Goal: Task Accomplishment & Management: Complete application form

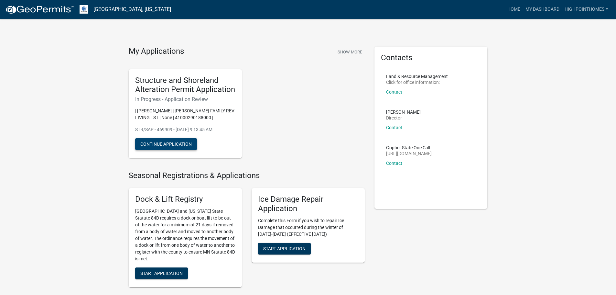
click at [172, 143] on button "Continue Application" at bounding box center [166, 144] width 62 height 12
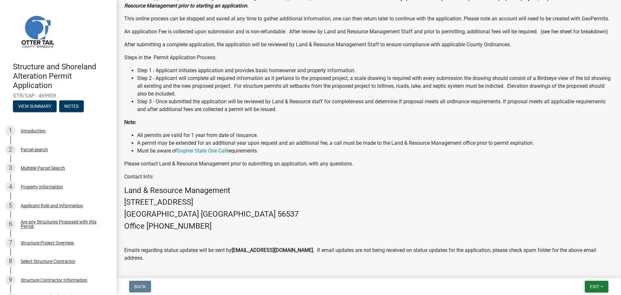
scroll to position [223, 0]
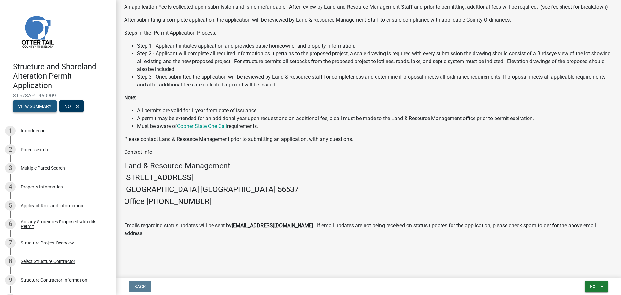
click at [42, 106] on button "View Summary" at bounding box center [35, 106] width 44 height 12
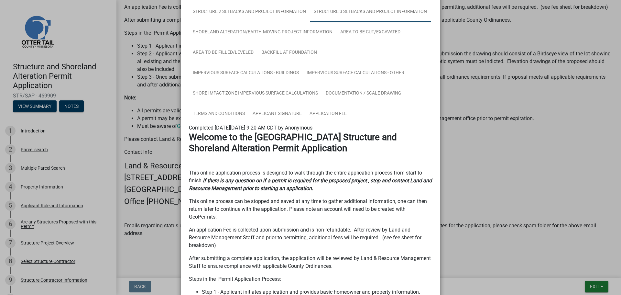
scroll to position [0, 0]
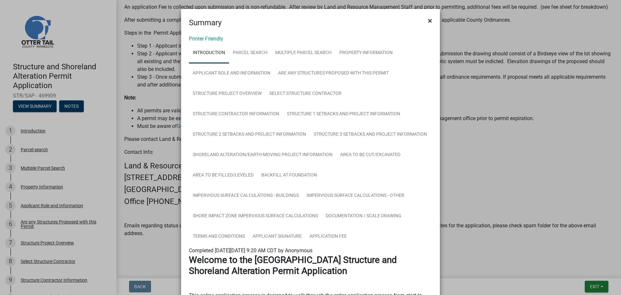
click at [428, 20] on span "×" at bounding box center [430, 20] width 4 height 9
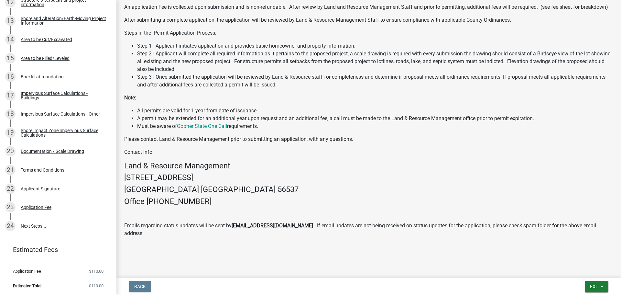
scroll to position [334, 0]
click at [73, 188] on div "22 Applicant Signature" at bounding box center [55, 188] width 101 height 10
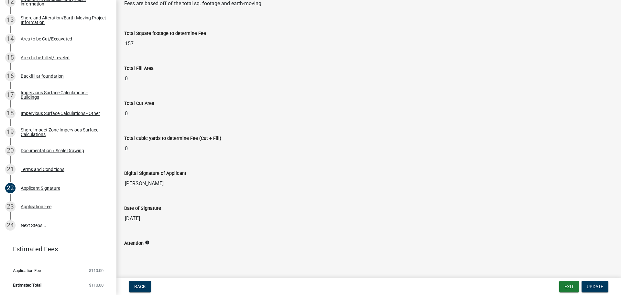
scroll to position [100, 0]
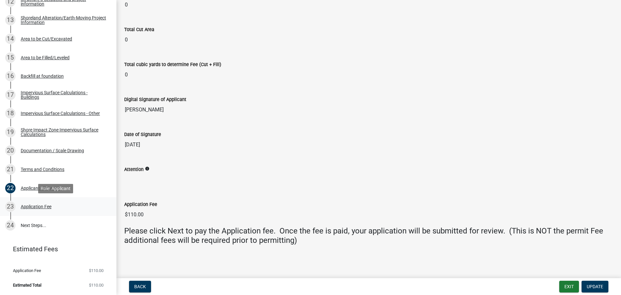
click at [73, 208] on div "23 Application Fee" at bounding box center [55, 206] width 101 height 10
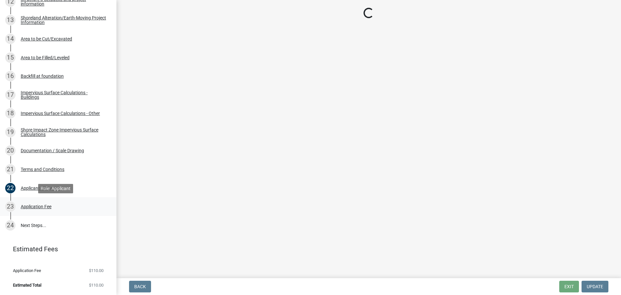
scroll to position [0, 0]
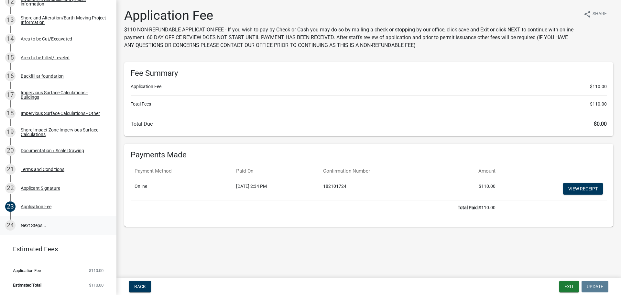
click at [51, 226] on link "24 Next Steps..." at bounding box center [58, 225] width 116 height 19
click at [68, 226] on link "24 Next Steps..." at bounding box center [58, 225] width 116 height 19
click at [37, 225] on link "24 Next Steps..." at bounding box center [58, 225] width 116 height 19
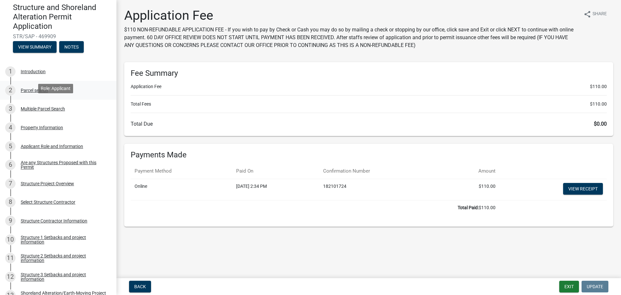
scroll to position [43, 0]
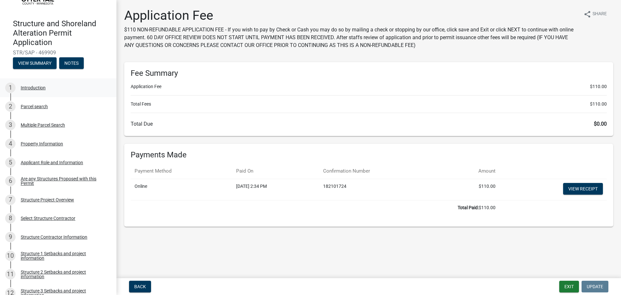
click at [36, 87] on div "Introduction" at bounding box center [33, 87] width 25 height 5
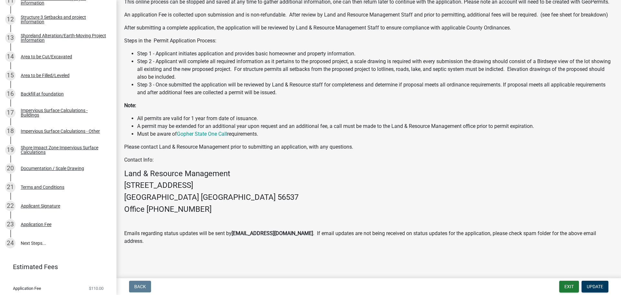
scroll to position [334, 0]
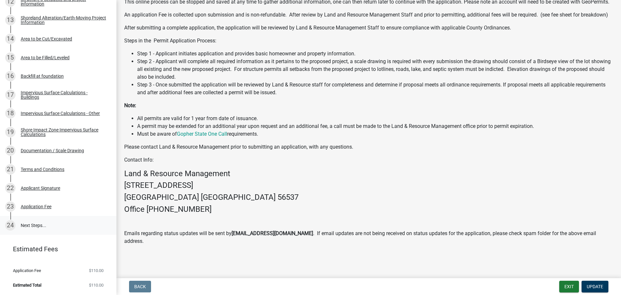
click at [32, 224] on link "24 Next Steps..." at bounding box center [58, 225] width 116 height 19
click at [34, 207] on div "Application Fee" at bounding box center [36, 206] width 31 height 5
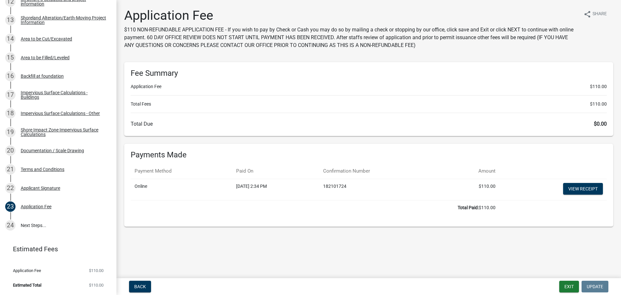
click at [354, 239] on main "Application Fee $110 NON-REFUNDABLE APPLICATION FEE - If you wish to pay by Che…" at bounding box center [368, 137] width 504 height 275
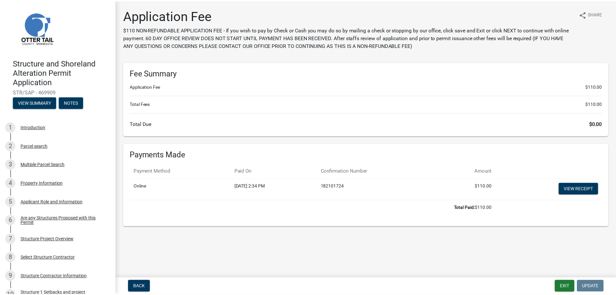
scroll to position [0, 0]
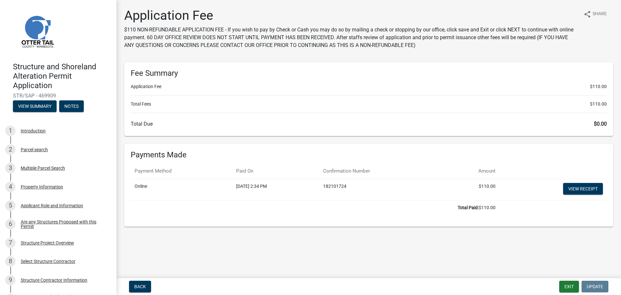
click at [33, 44] on img at bounding box center [37, 31] width 49 height 49
